Goal: Check status: Check status

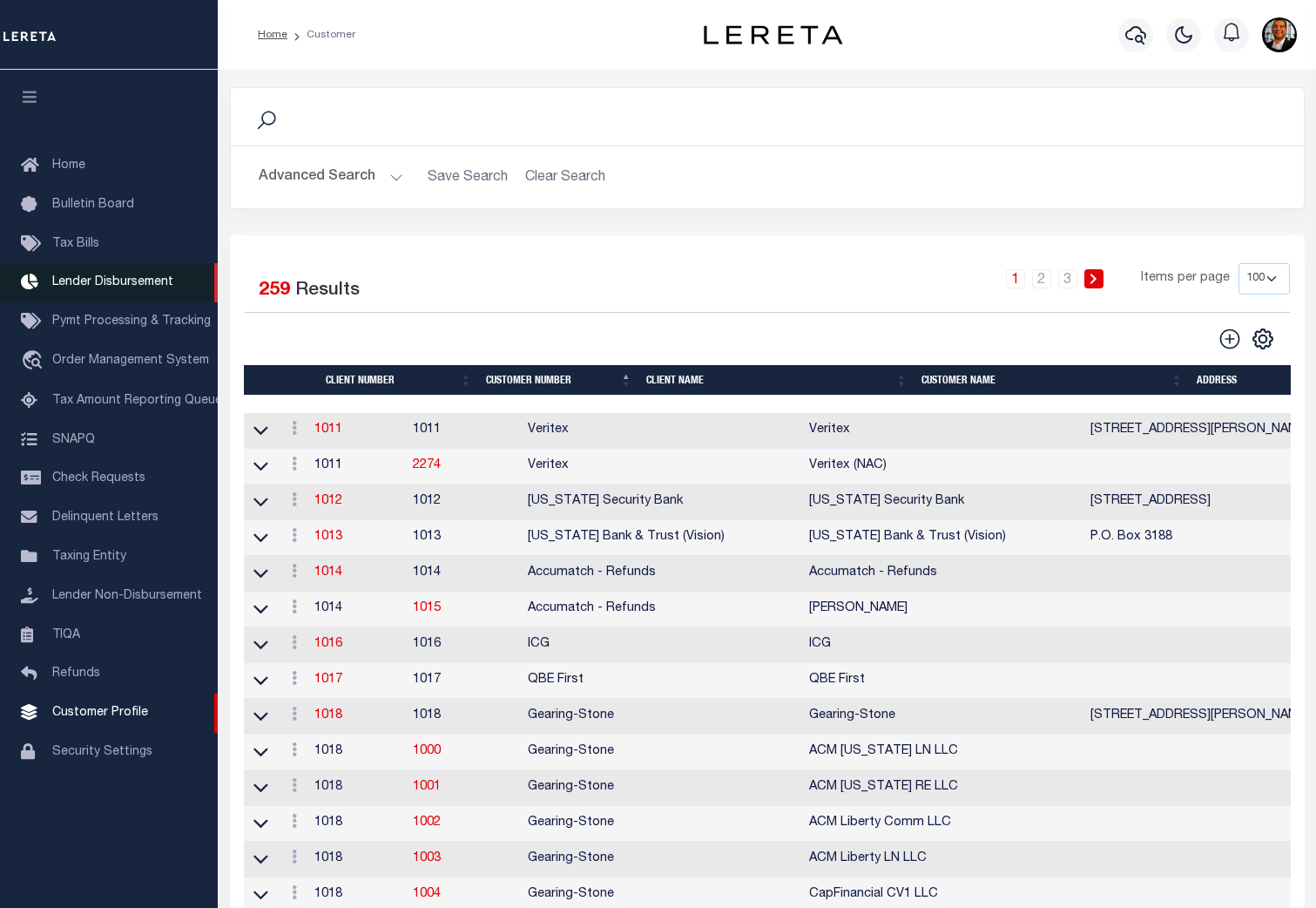
click at [108, 283] on span "Lender Disbursement" at bounding box center [112, 281] width 121 height 12
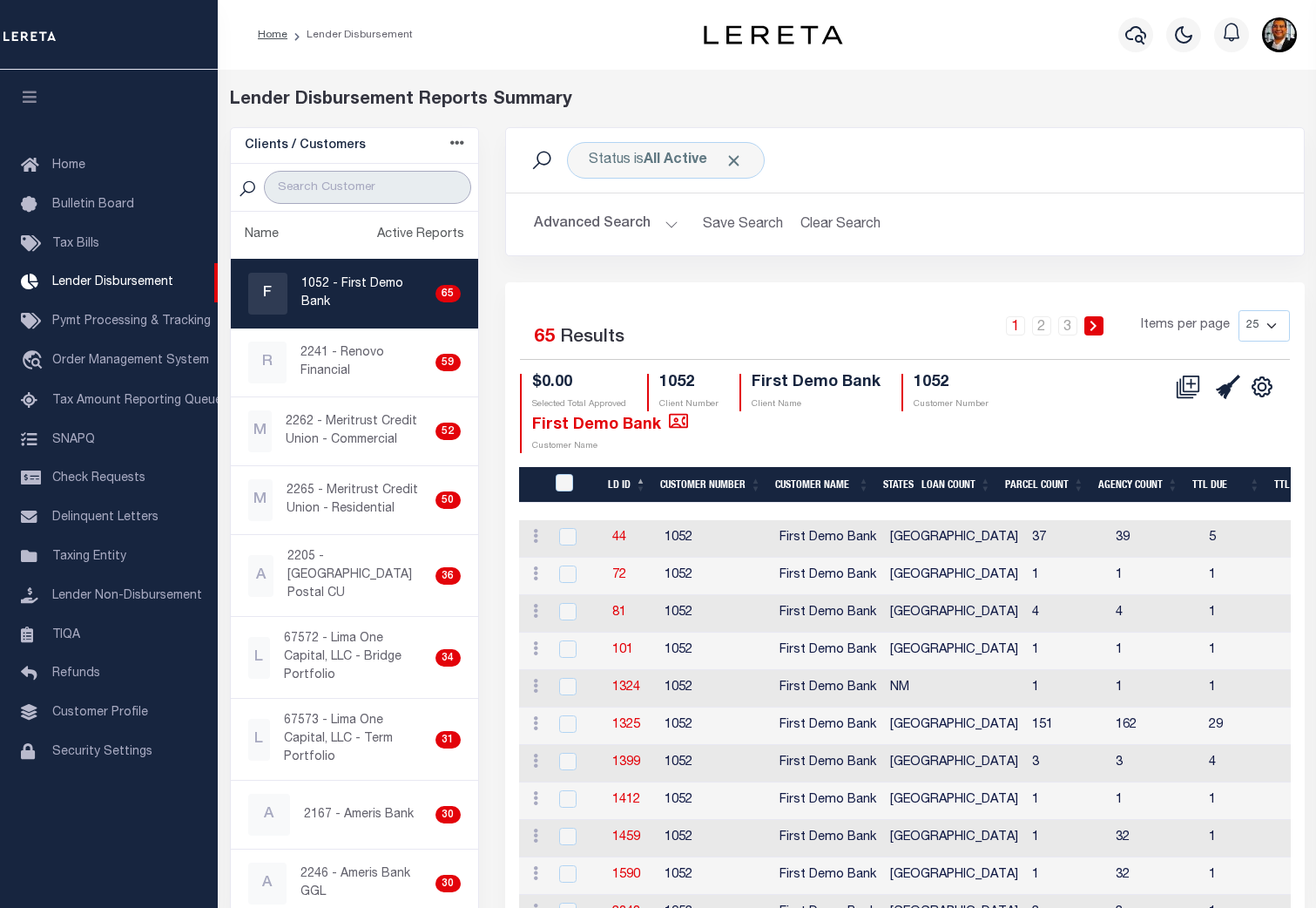
click at [332, 188] on input "search" at bounding box center [367, 188] width 206 height 33
click at [348, 183] on input "search" at bounding box center [367, 188] width 206 height 33
click at [332, 184] on input "search" at bounding box center [367, 188] width 206 height 33
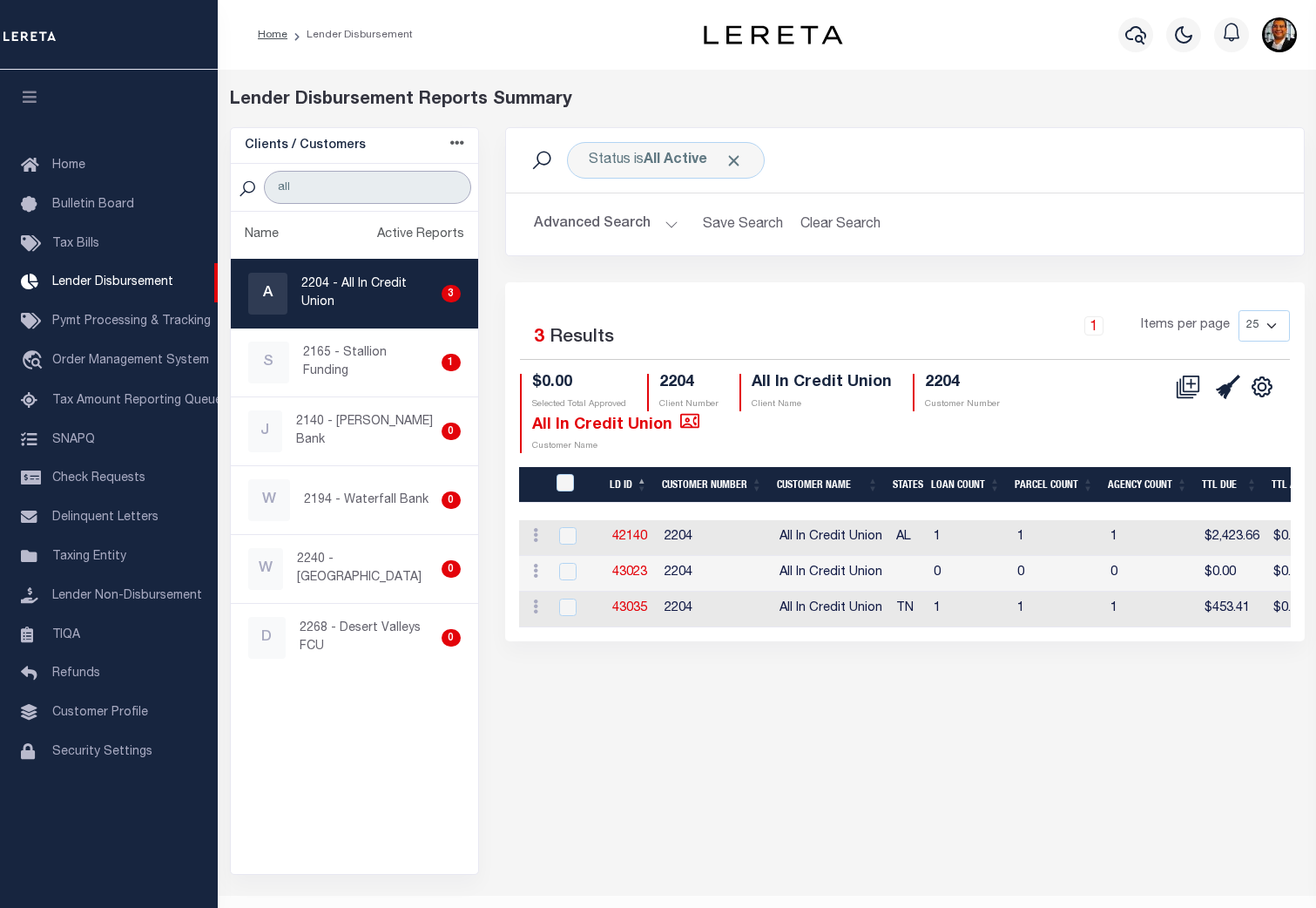
type input "all"
click at [357, 299] on p "2204 - All In Credit Union" at bounding box center [368, 293] width 133 height 36
checkbox input "true"
